Goal: Transaction & Acquisition: Purchase product/service

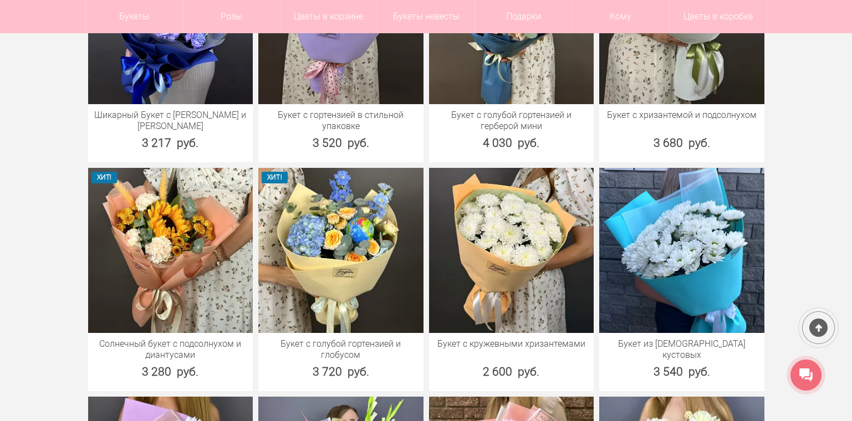
scroll to position [665, 0]
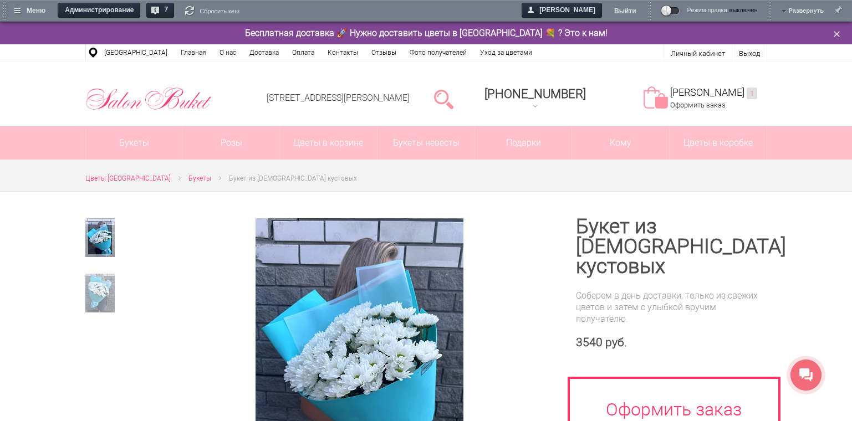
click at [677, 13] on span at bounding box center [671, 11] width 18 height 8
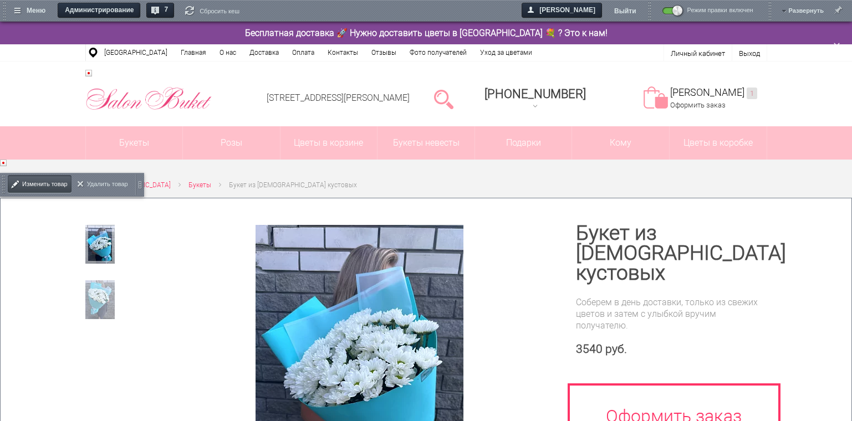
click at [54, 189] on span "Изменить товар" at bounding box center [44, 184] width 45 height 23
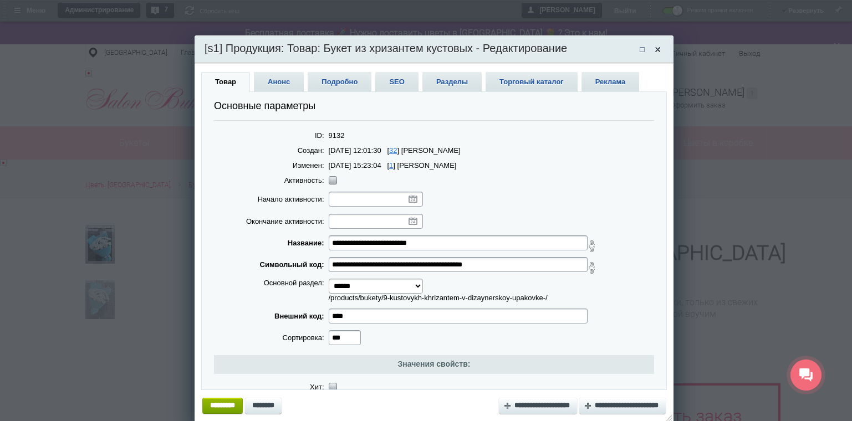
click at [661, 52] on span at bounding box center [658, 50] width 16 height 17
